Goal: Check status: Check status

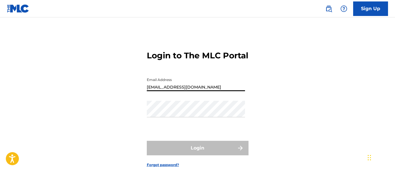
type input "[EMAIL_ADDRESS][DOMAIN_NAME]"
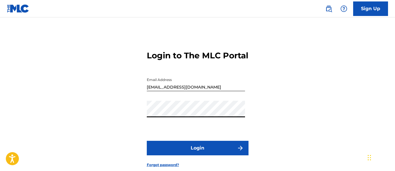
click at [198, 156] on button "Login" at bounding box center [198, 148] width 102 height 15
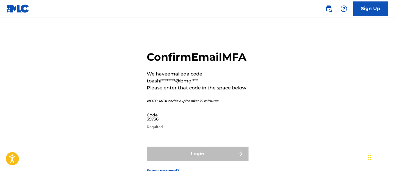
type input "357363"
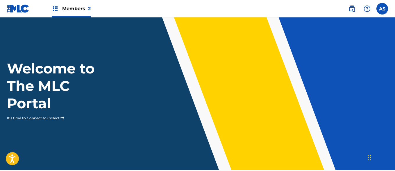
click at [55, 9] on img at bounding box center [55, 8] width 7 height 7
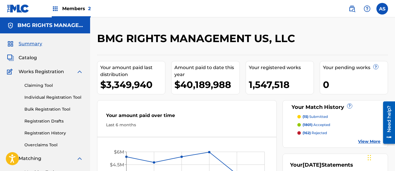
scroll to position [126, 0]
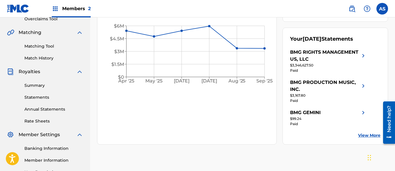
click at [54, 86] on link "Summary" at bounding box center [53, 86] width 59 height 6
